Goal: Information Seeking & Learning: Learn about a topic

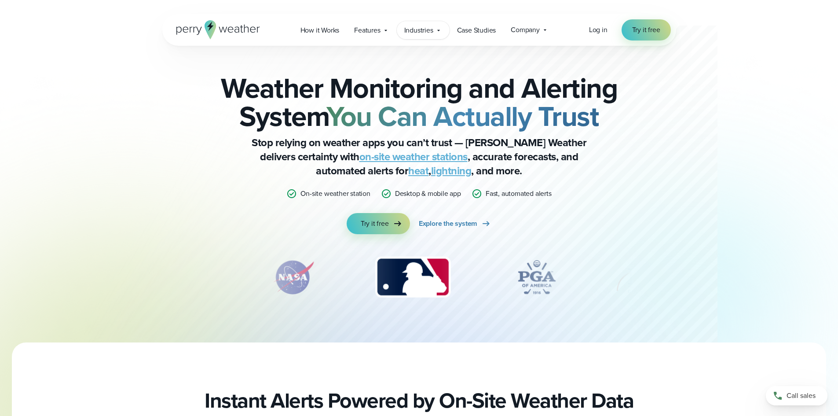
click at [420, 32] on span "Industries" at bounding box center [418, 30] width 29 height 11
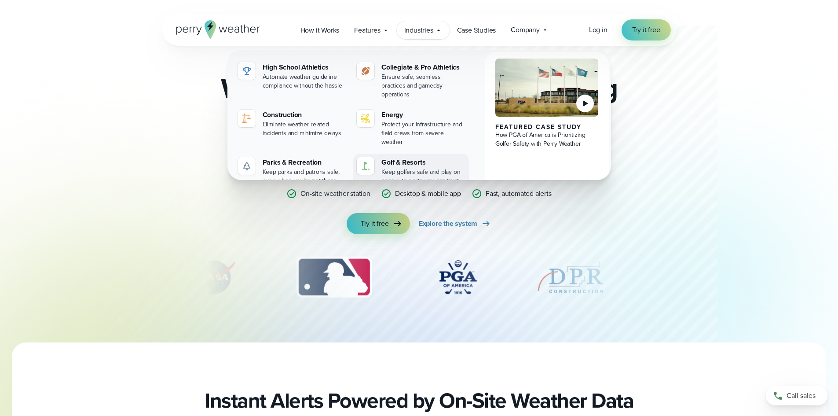
click at [408, 157] on div "Golf & Resorts" at bounding box center [423, 162] width 84 height 11
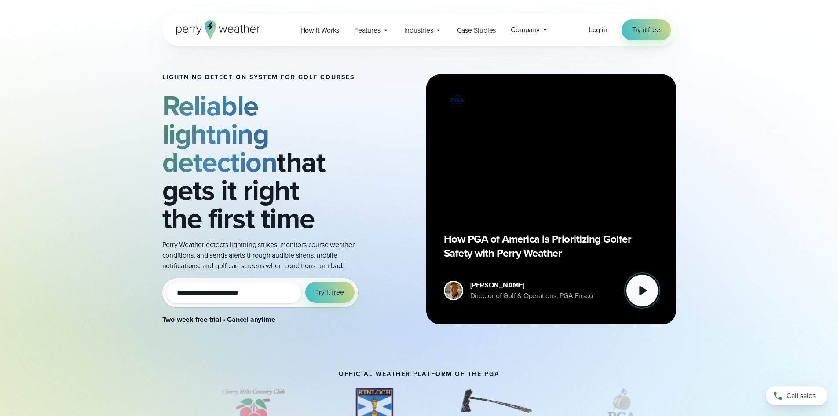
click at [642, 290] on icon at bounding box center [642, 290] width 7 height 9
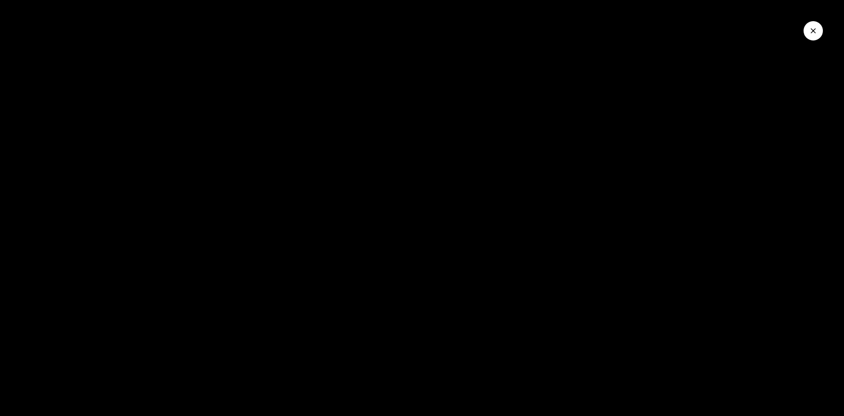
click at [807, 30] on button "Close Video" at bounding box center [813, 30] width 19 height 19
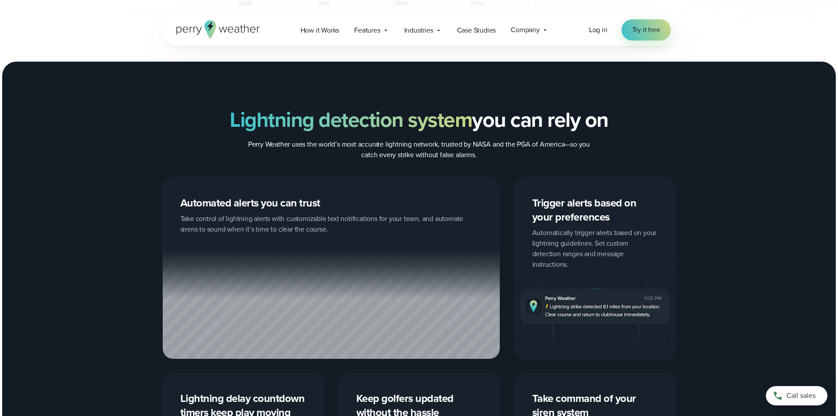
scroll to position [704, 0]
